Goal: Task Accomplishment & Management: Use online tool/utility

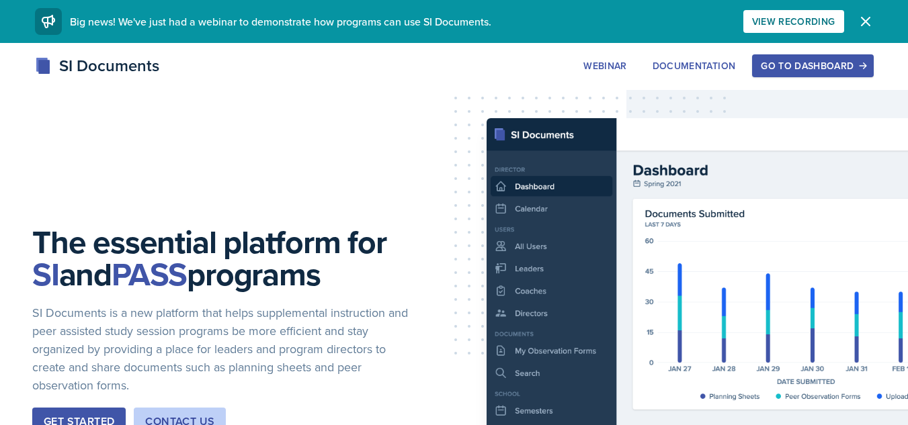
click at [772, 73] on button "Go to Dashboard" at bounding box center [812, 65] width 121 height 23
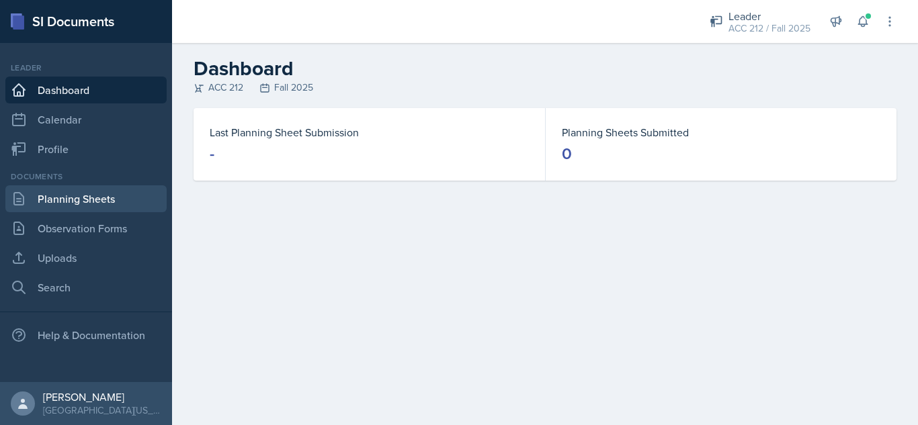
click at [75, 191] on link "Planning Sheets" at bounding box center [85, 198] width 161 height 27
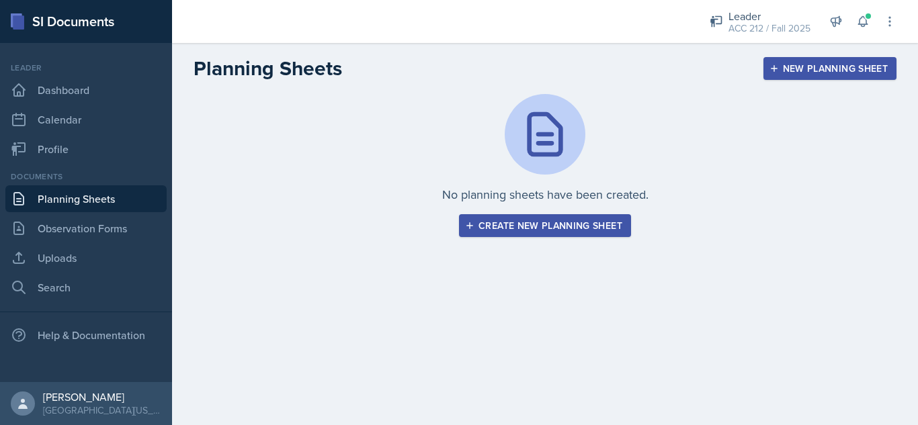
click at [541, 236] on button "Create new planning sheet" at bounding box center [545, 225] width 172 height 23
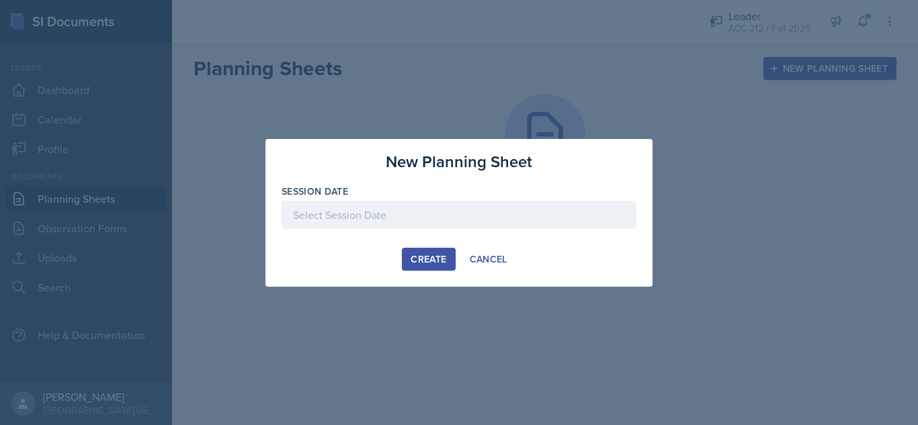
click at [437, 229] on div at bounding box center [458, 235] width 355 height 13
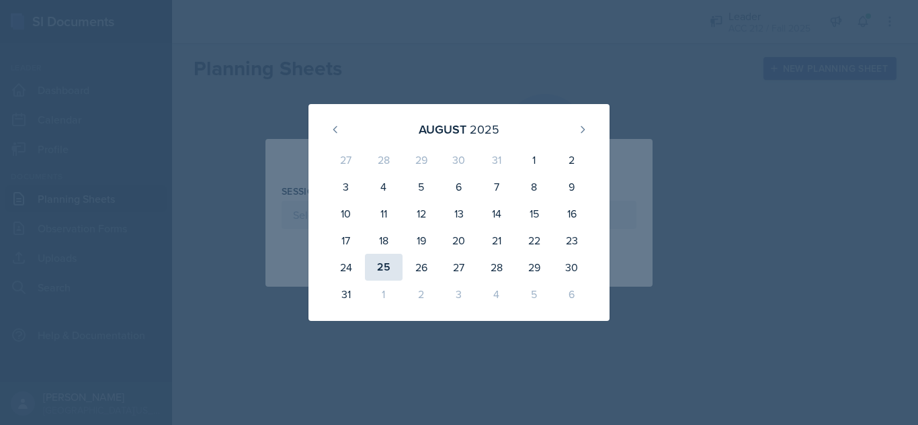
click at [393, 264] on div "25" at bounding box center [384, 267] width 38 height 27
type input "[DATE]"
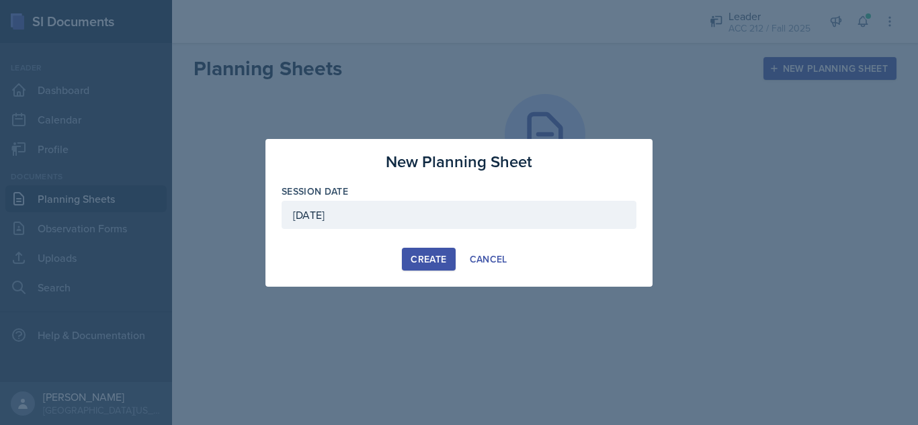
click at [425, 261] on div "Create" at bounding box center [428, 259] width 36 height 11
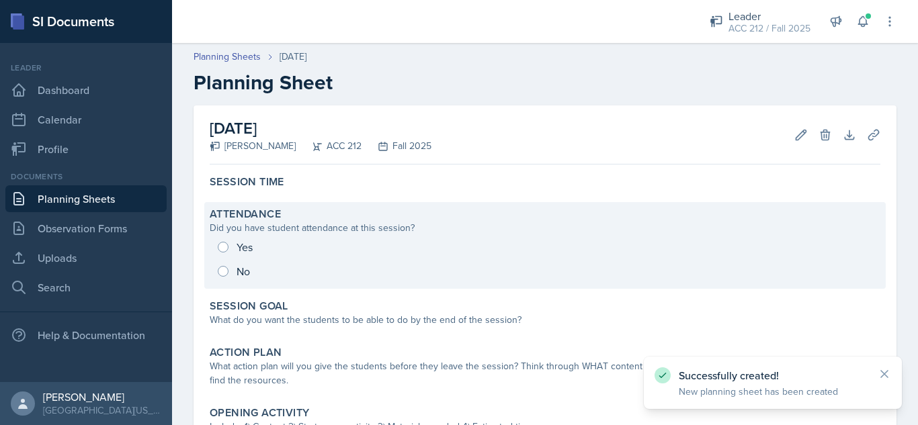
click at [242, 243] on div "Yes No" at bounding box center [545, 259] width 670 height 48
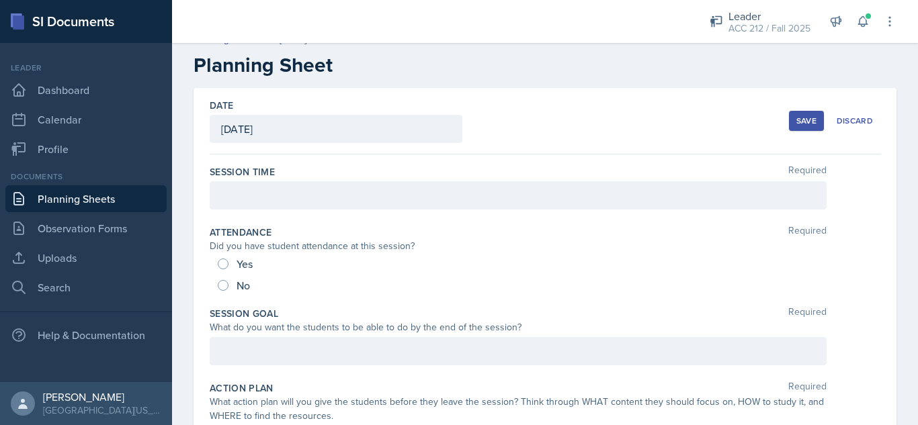
scroll to position [19, 0]
click at [222, 263] on input "Yes" at bounding box center [223, 262] width 11 height 11
radio input "true"
click at [244, 195] on p at bounding box center [518, 194] width 594 height 16
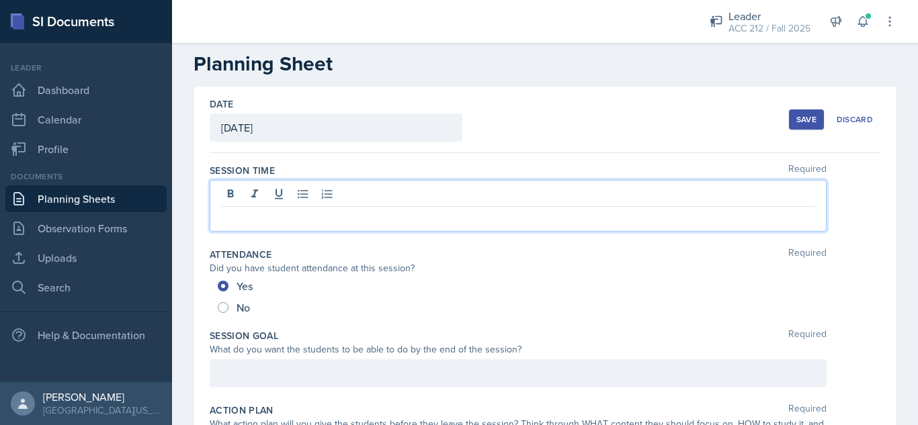
scroll to position [42, 0]
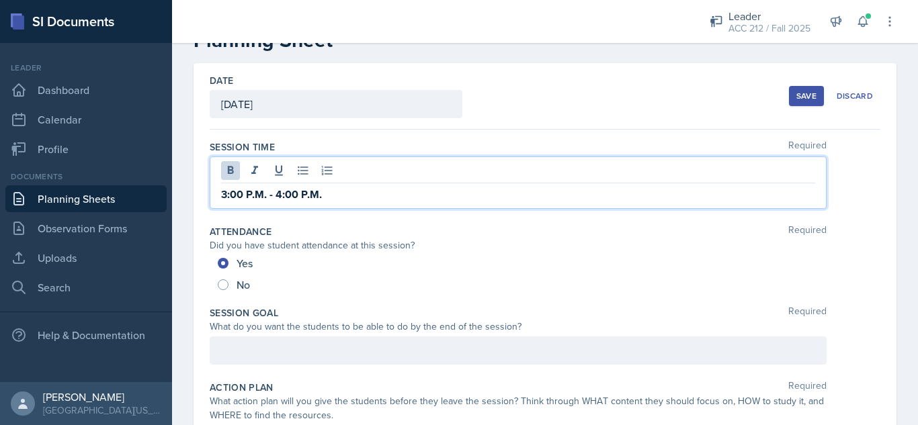
click at [857, 169] on div "3:00 P.M. - 4:00 P.M." at bounding box center [545, 183] width 670 height 52
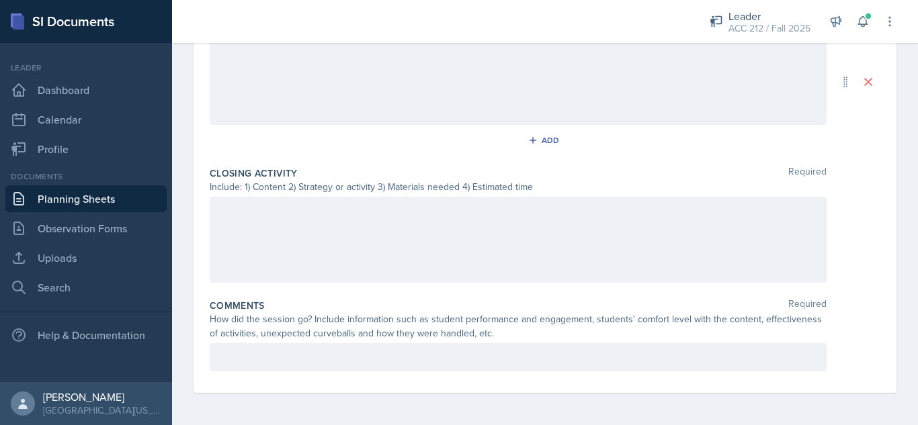
scroll to position [0, 0]
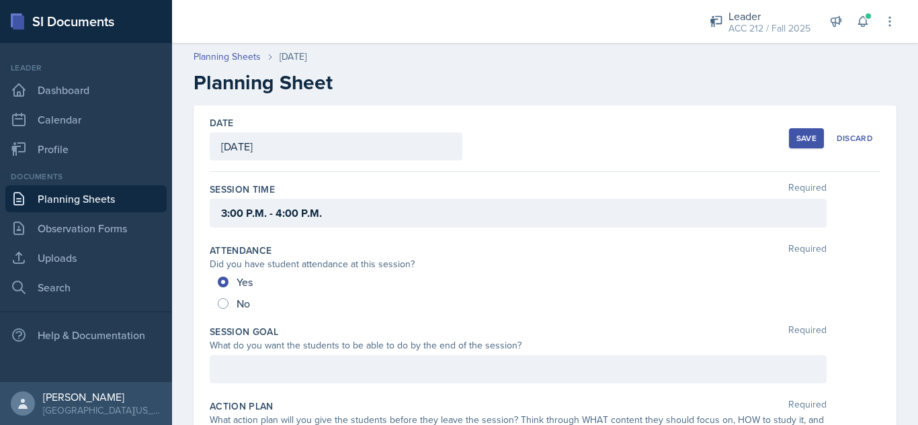
click at [796, 140] on div "Save" at bounding box center [806, 138] width 20 height 11
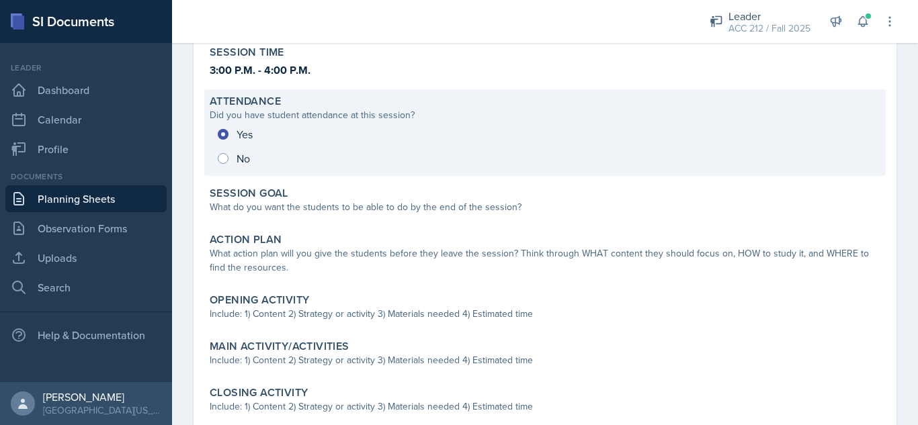
scroll to position [132, 0]
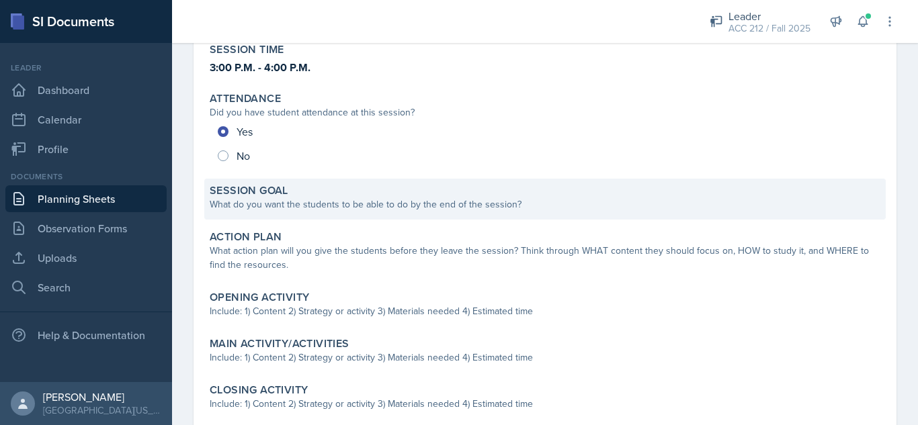
click at [348, 192] on div "Session Goal" at bounding box center [545, 190] width 670 height 13
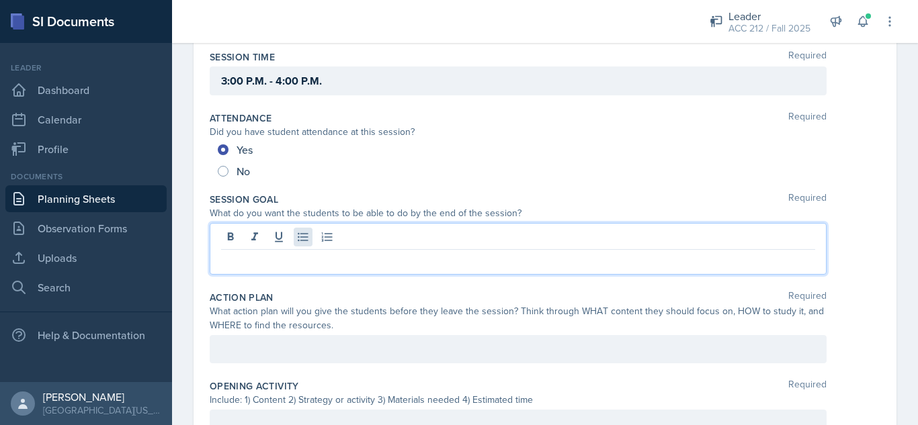
click at [309, 242] on div at bounding box center [518, 249] width 617 height 52
click at [308, 243] on icon at bounding box center [302, 236] width 13 height 13
paste div
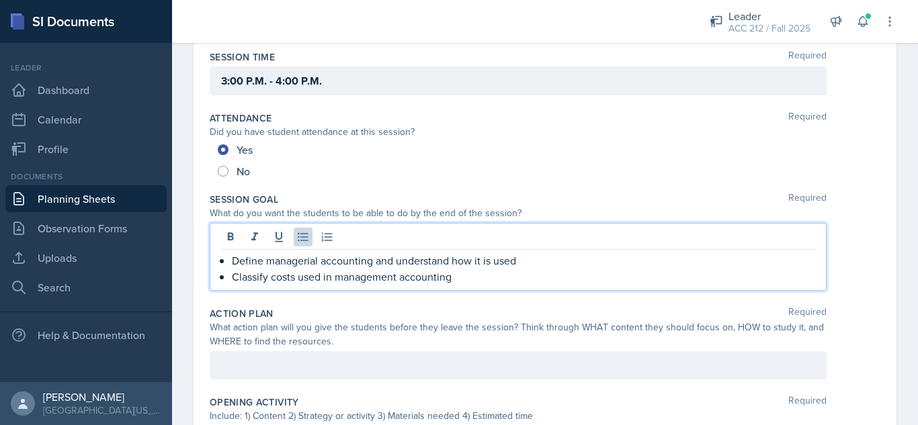
click at [517, 264] on p "Define managerial accounting and understand how it is used" at bounding box center [523, 261] width 583 height 16
click at [502, 272] on p "Classify costs used in management accounting" at bounding box center [523, 277] width 583 height 16
click at [400, 376] on div at bounding box center [518, 365] width 617 height 28
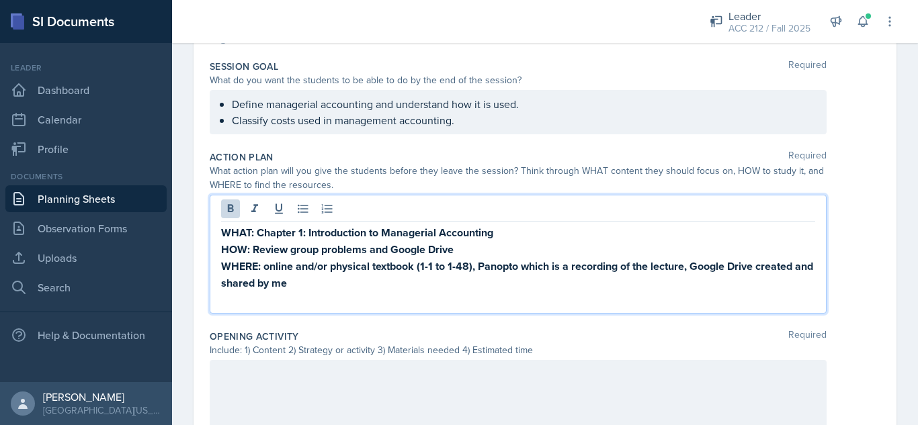
scroll to position [267, 0]
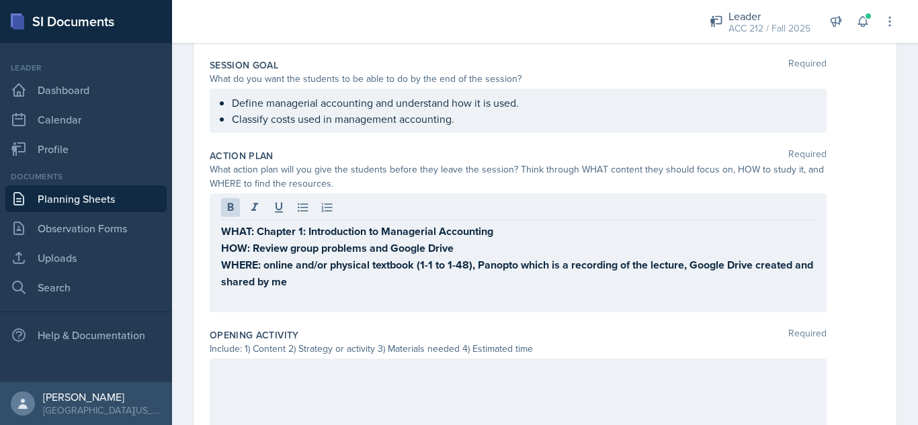
click at [319, 309] on div "WHAT: Chapter 1: Introduction to Managerial Accounting HOW: Review group proble…" at bounding box center [518, 252] width 617 height 119
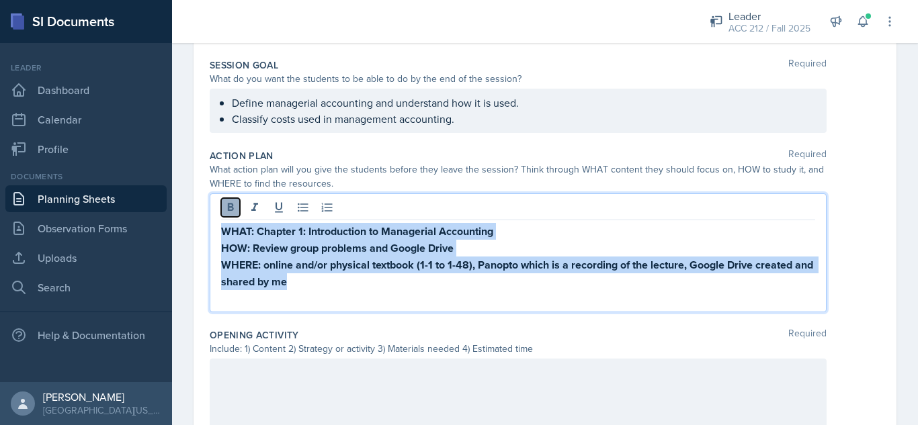
click at [226, 203] on icon at bounding box center [230, 207] width 13 height 13
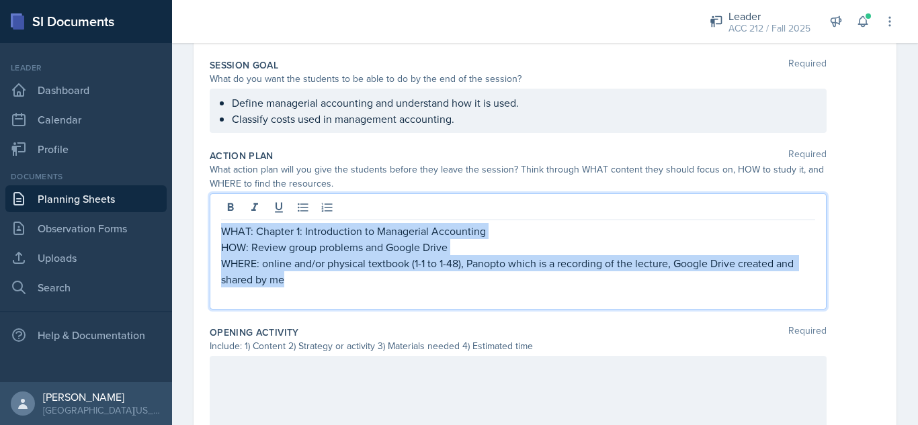
click at [290, 281] on p "WHERE: online and/or physical textbook (1-1 to 1-48), Panopto which is a record…" at bounding box center [518, 271] width 594 height 32
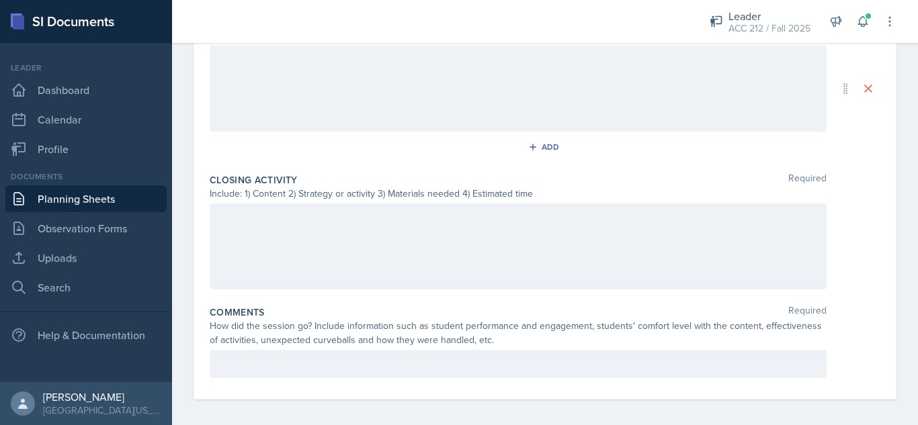
scroll to position [716, 0]
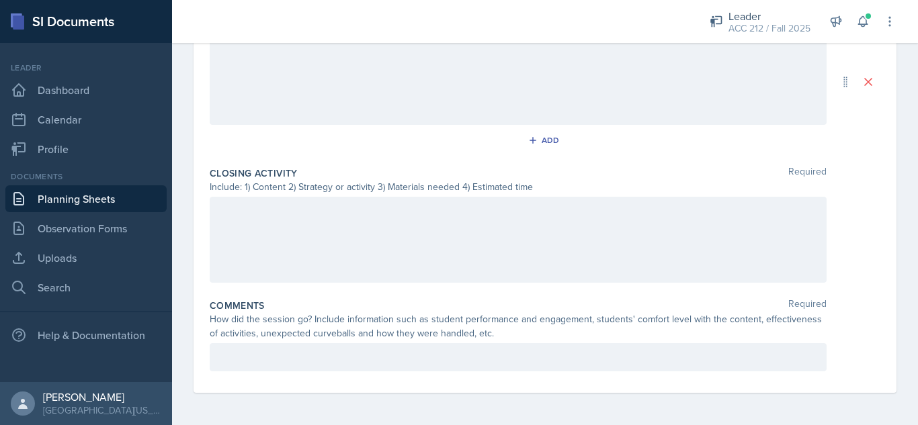
click at [310, 357] on p at bounding box center [518, 357] width 594 height 16
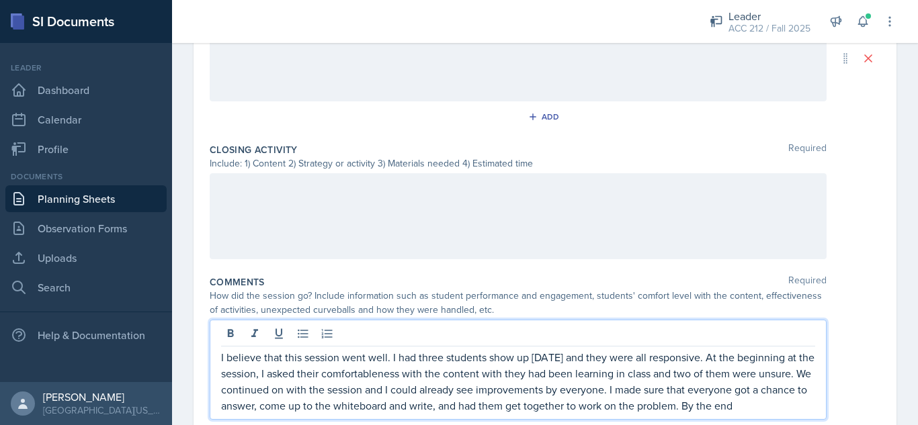
scroll to position [724, 0]
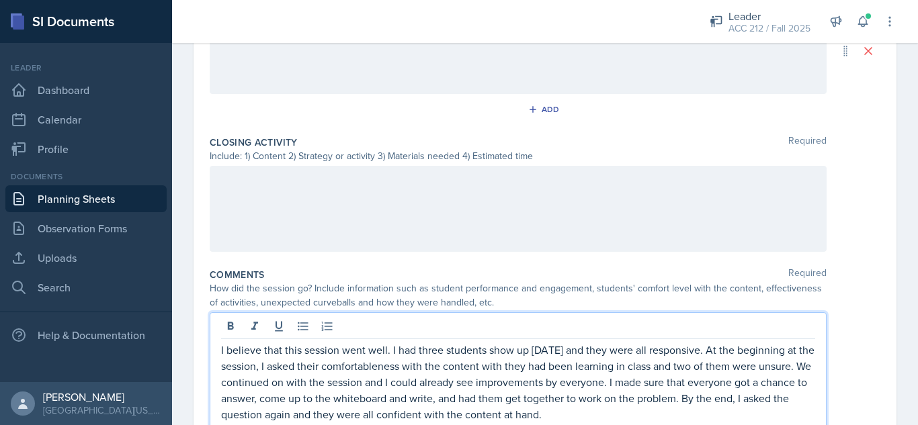
click at [474, 290] on div "How did the session go? Include information such as student performance and eng…" at bounding box center [518, 295] width 617 height 28
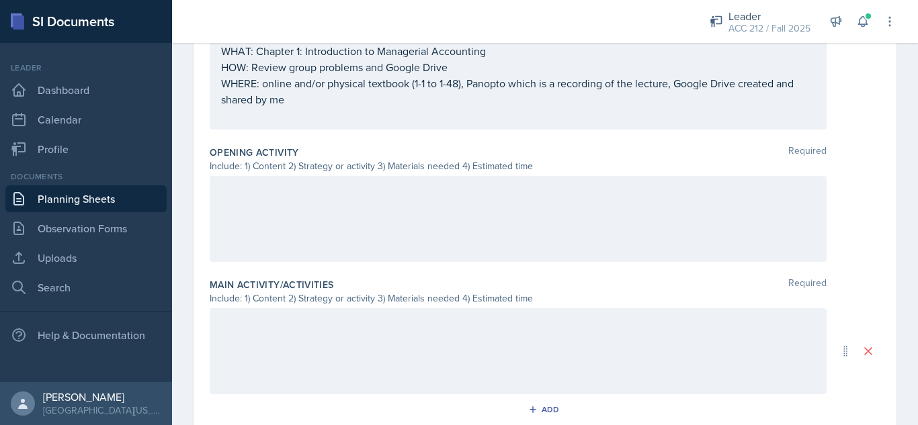
click at [435, 248] on div at bounding box center [518, 219] width 617 height 86
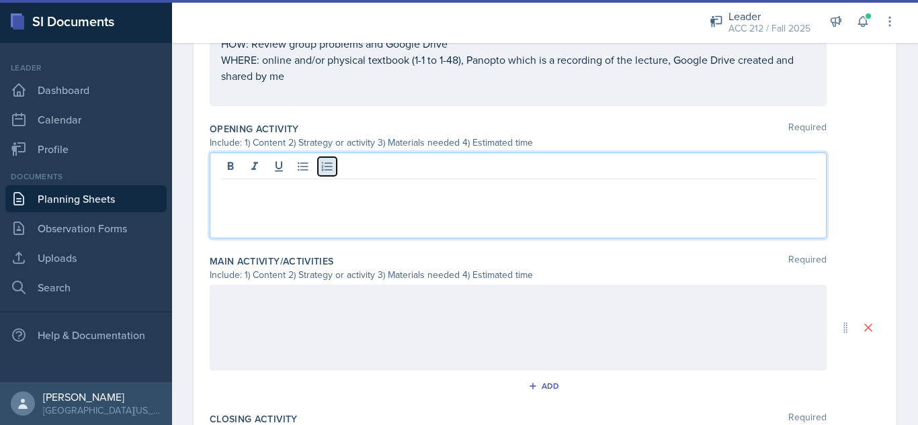
click at [331, 173] on button at bounding box center [327, 166] width 19 height 19
click at [331, 170] on icon at bounding box center [326, 166] width 13 height 13
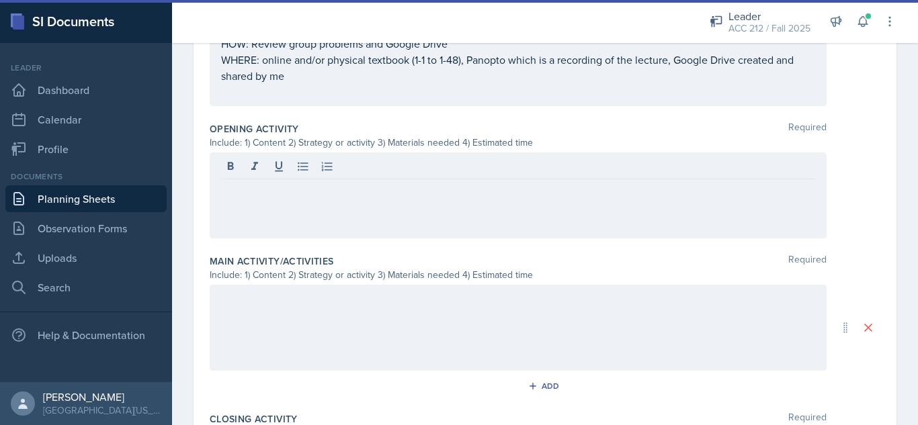
click at [327, 200] on div at bounding box center [518, 195] width 617 height 86
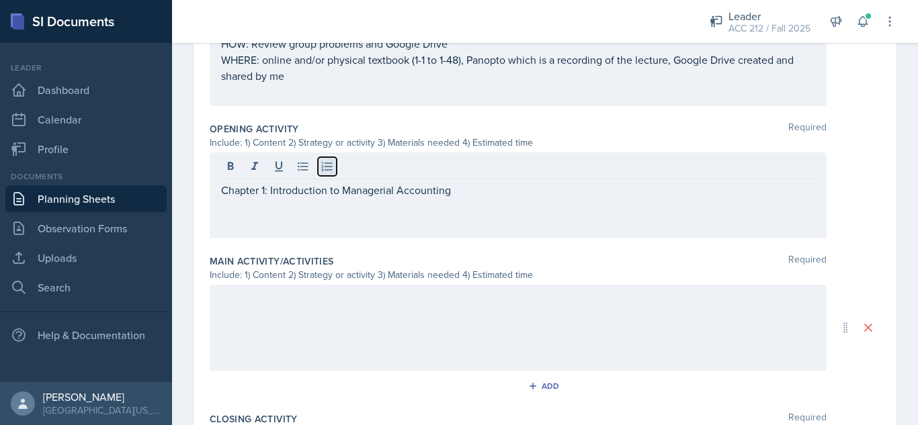
click at [324, 164] on icon at bounding box center [326, 166] width 13 height 13
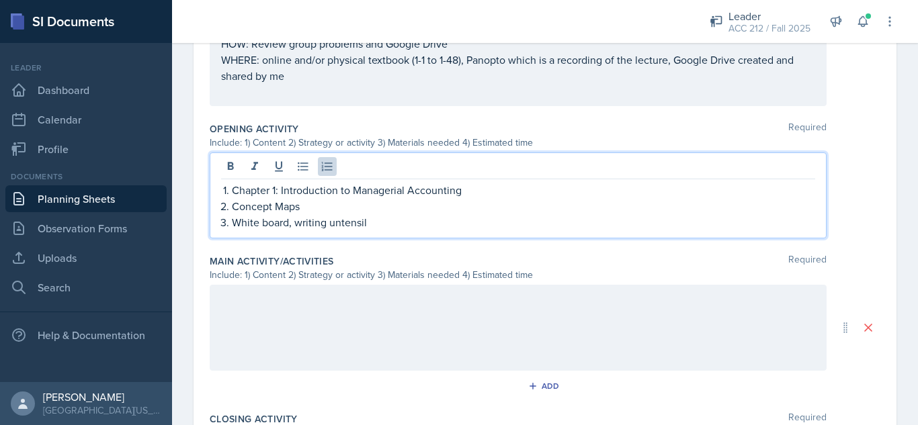
click at [346, 221] on p "White board, writing untensil" at bounding box center [523, 222] width 583 height 16
click at [375, 216] on p "White board, writing utensil" at bounding box center [523, 222] width 583 height 16
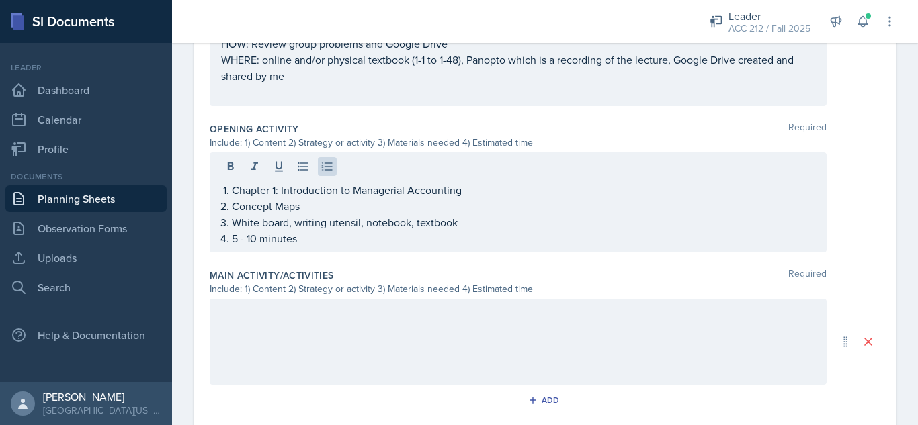
click at [367, 341] on div at bounding box center [518, 342] width 617 height 86
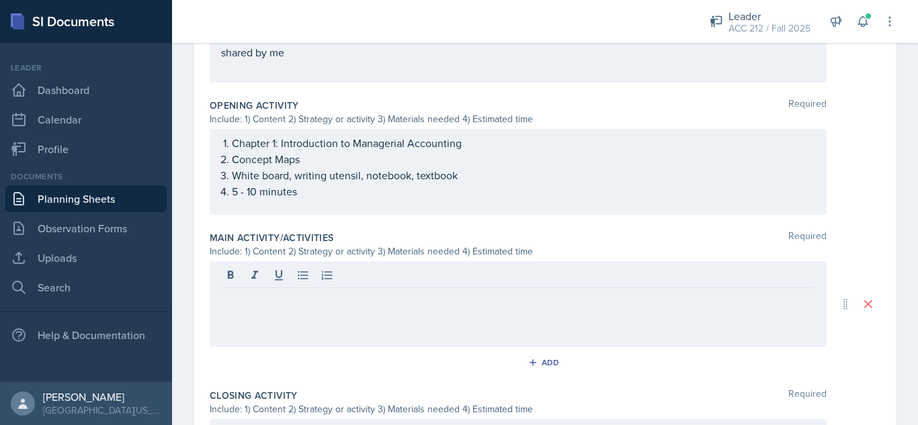
click at [357, 210] on div "Chapter 1: Introduction to Managerial Accounting Concept Maps White board, writ…" at bounding box center [518, 172] width 617 height 86
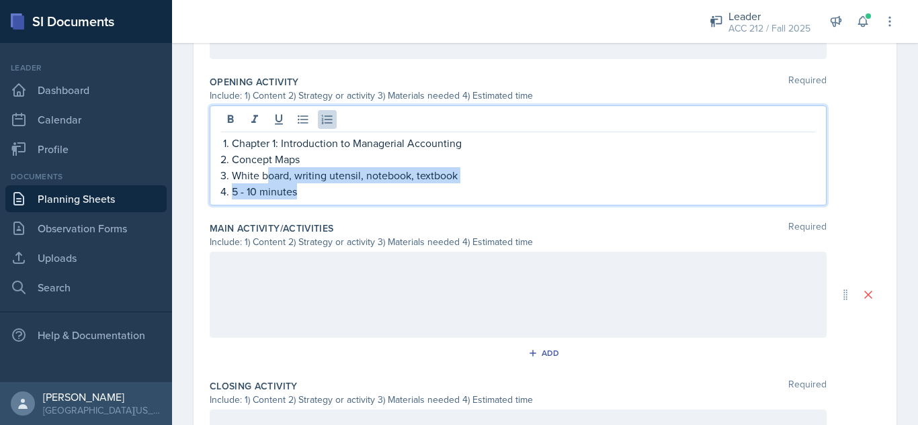
drag, startPoint x: 334, startPoint y: 194, endPoint x: 270, endPoint y: 171, distance: 67.8
click at [270, 171] on ol "Chapter 1: Introduction to Managerial Accounting Concept Maps White board, writ…" at bounding box center [523, 167] width 583 height 64
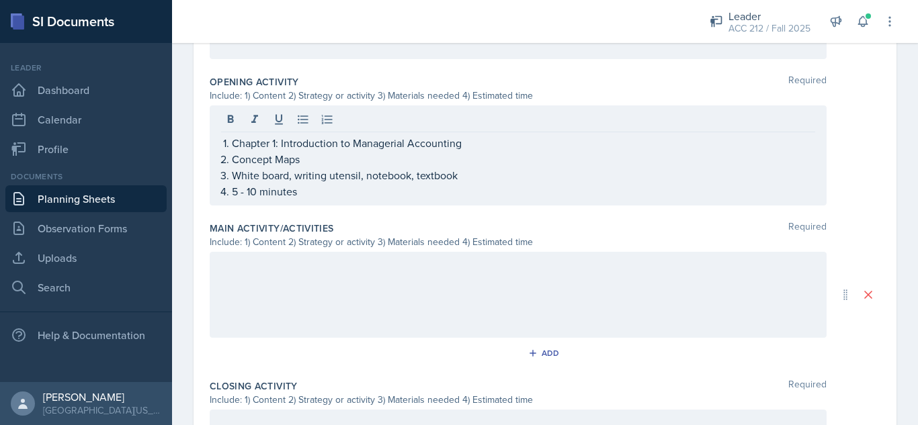
click at [300, 306] on div at bounding box center [518, 295] width 617 height 86
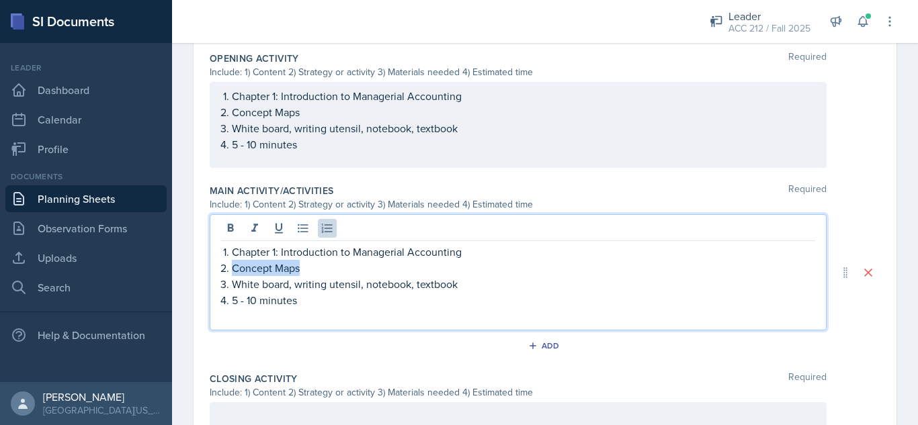
drag, startPoint x: 298, startPoint y: 267, endPoint x: 234, endPoint y: 269, distance: 64.5
click at [234, 269] on p "Concept Maps" at bounding box center [523, 268] width 583 height 16
click at [300, 302] on p "5 - 10 minutes" at bounding box center [523, 300] width 583 height 16
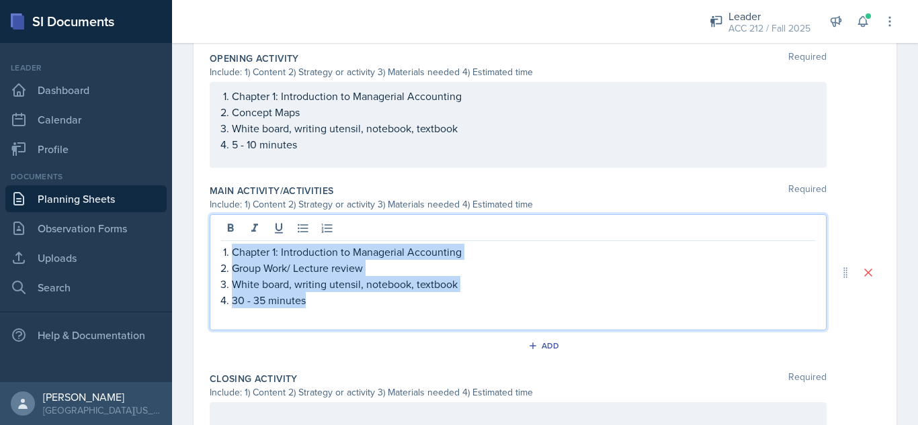
copy ol "Chapter 1: Introduction to Managerial Accounting Group Work/ Lecture review Whi…"
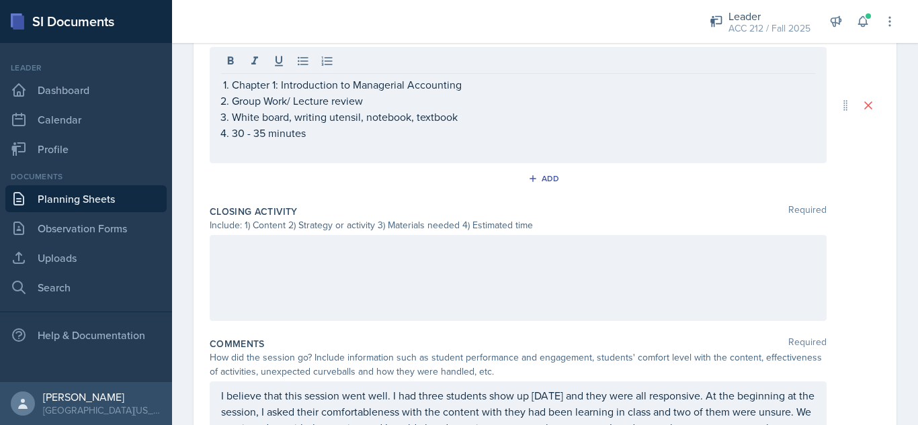
click at [309, 279] on div at bounding box center [518, 278] width 617 height 86
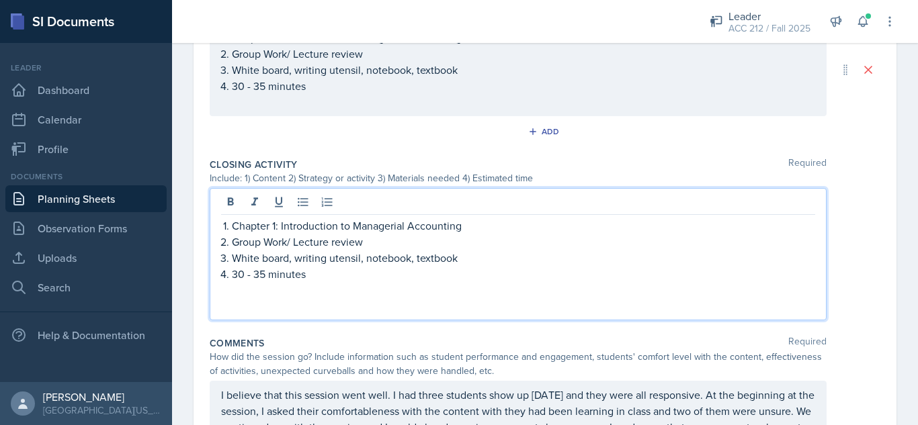
click at [309, 277] on p "30 - 35 minutes" at bounding box center [523, 274] width 583 height 16
drag, startPoint x: 267, startPoint y: 275, endPoint x: 234, endPoint y: 279, distance: 32.4
click at [234, 279] on p "30 - 35 minutes" at bounding box center [523, 274] width 583 height 16
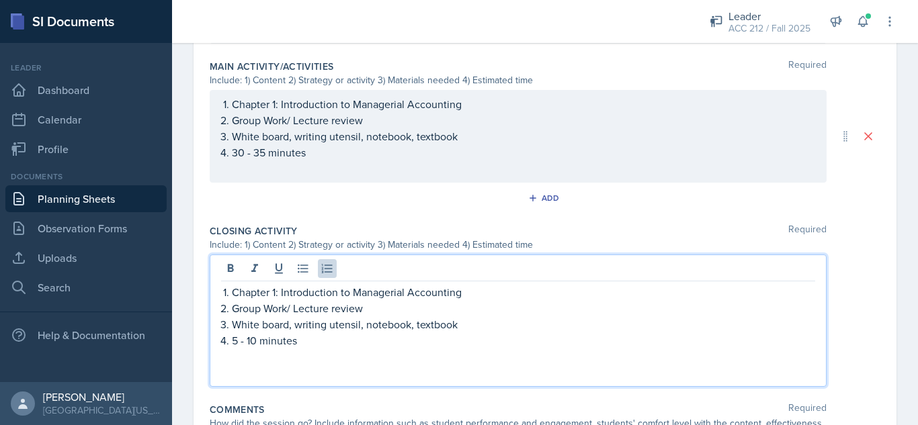
scroll to position [642, 0]
drag, startPoint x: 366, startPoint y: 308, endPoint x: 234, endPoint y: 312, distance: 132.4
click at [234, 312] on p "Group Work/ Lecture review" at bounding box center [523, 308] width 583 height 16
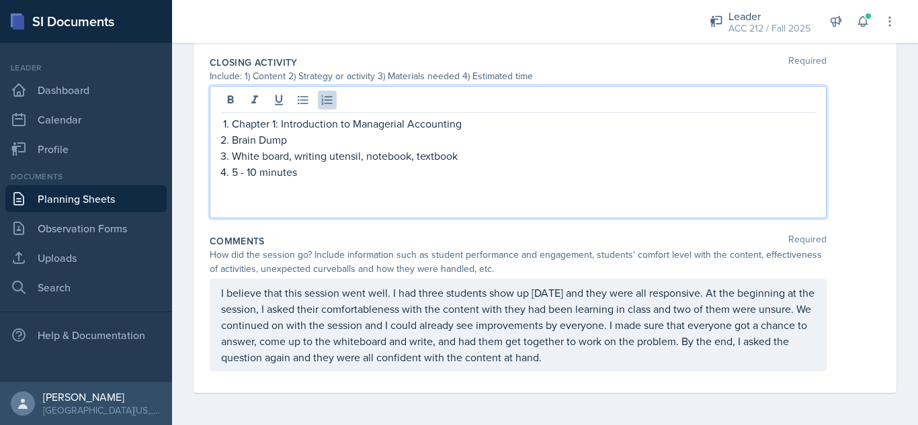
click at [241, 237] on label "Comments" at bounding box center [237, 240] width 55 height 13
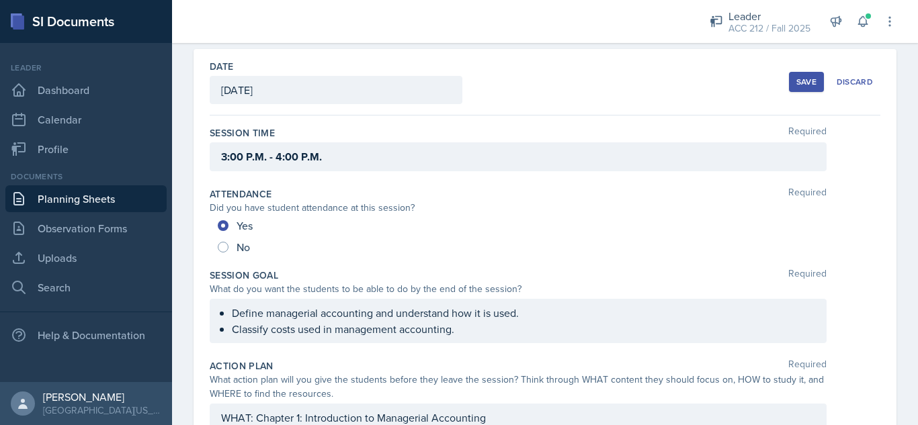
scroll to position [0, 0]
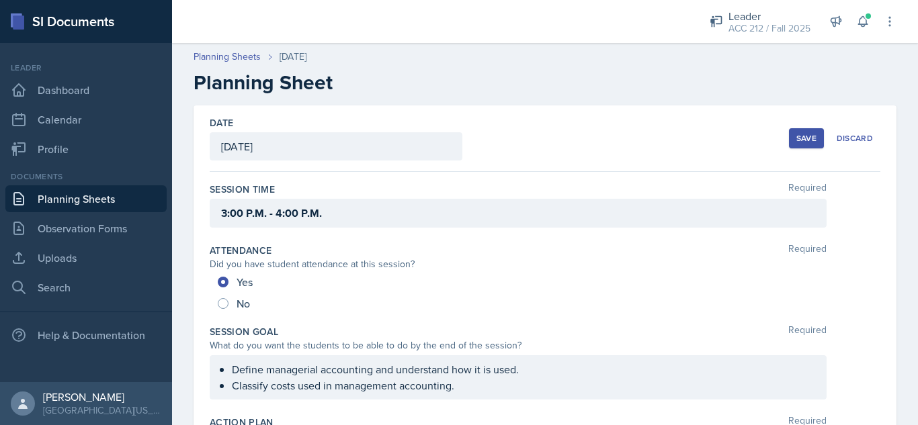
click at [796, 142] on div "Save" at bounding box center [806, 138] width 20 height 11
